Goal: Find specific page/section: Find specific page/section

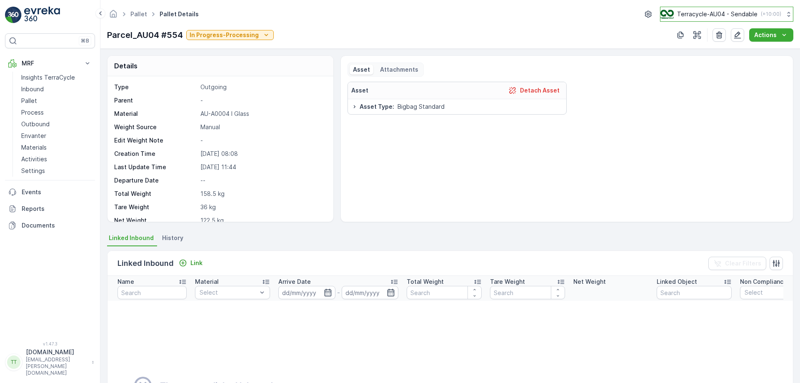
click at [694, 18] on p "Terracycle-AU04 - Sendable" at bounding box center [717, 14] width 80 height 8
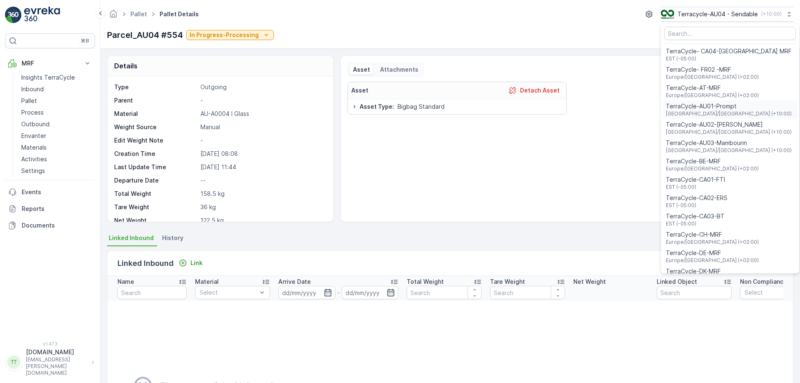
click at [704, 108] on span "TerraCycle-AU01-Prompt" at bounding box center [729, 106] width 126 height 8
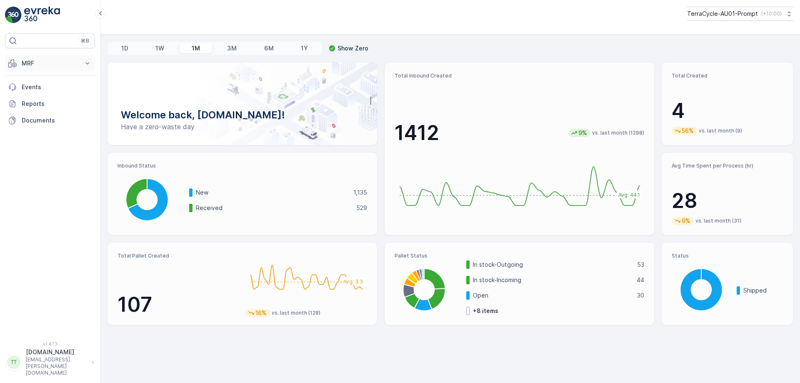
click at [38, 60] on p "MRF" at bounding box center [50, 63] width 57 height 8
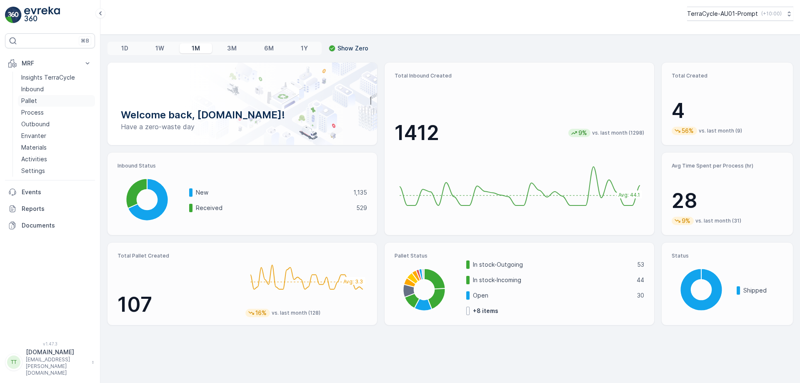
click at [51, 101] on link "Pallet" at bounding box center [56, 101] width 77 height 12
